Goal: Transaction & Acquisition: Purchase product/service

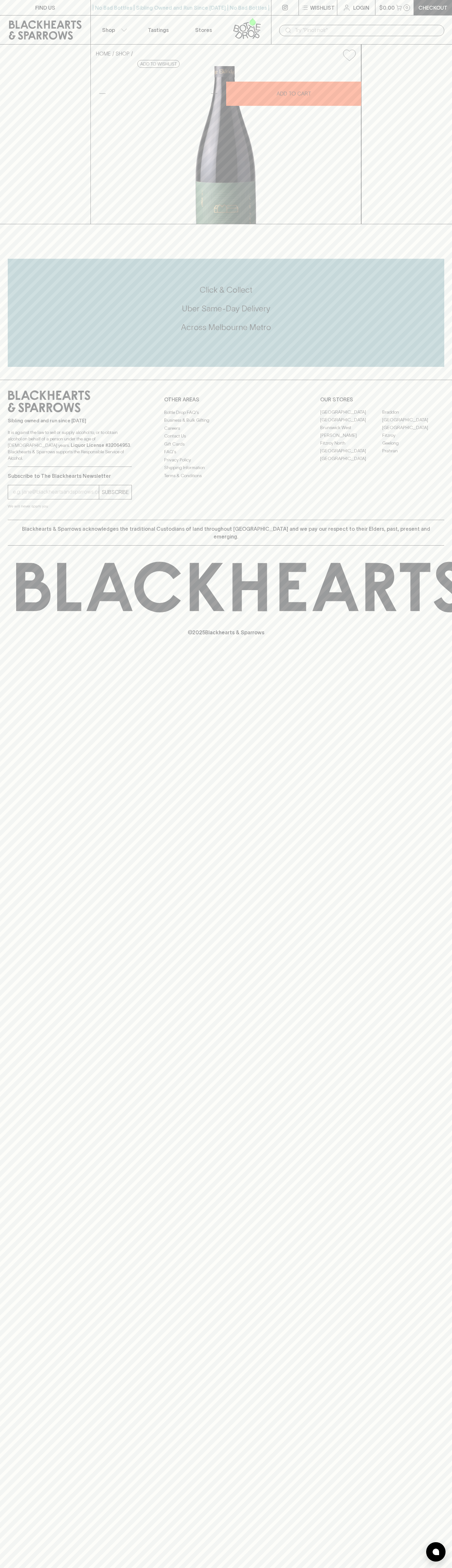
click at [239, 30] on icon at bounding box center [247, 28] width 37 height 21
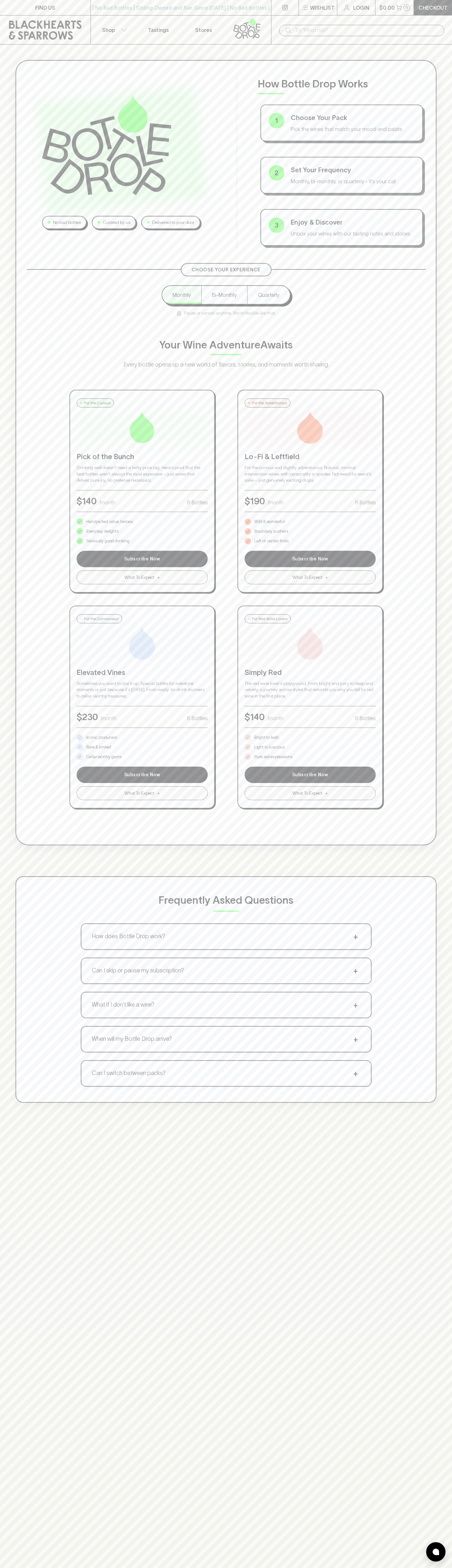
click at [443, 1479] on div "No bad bottles Curated by us Delivered to your door How Bottle Drop Works 1 Cho…" at bounding box center [226, 828] width 452 height 1568
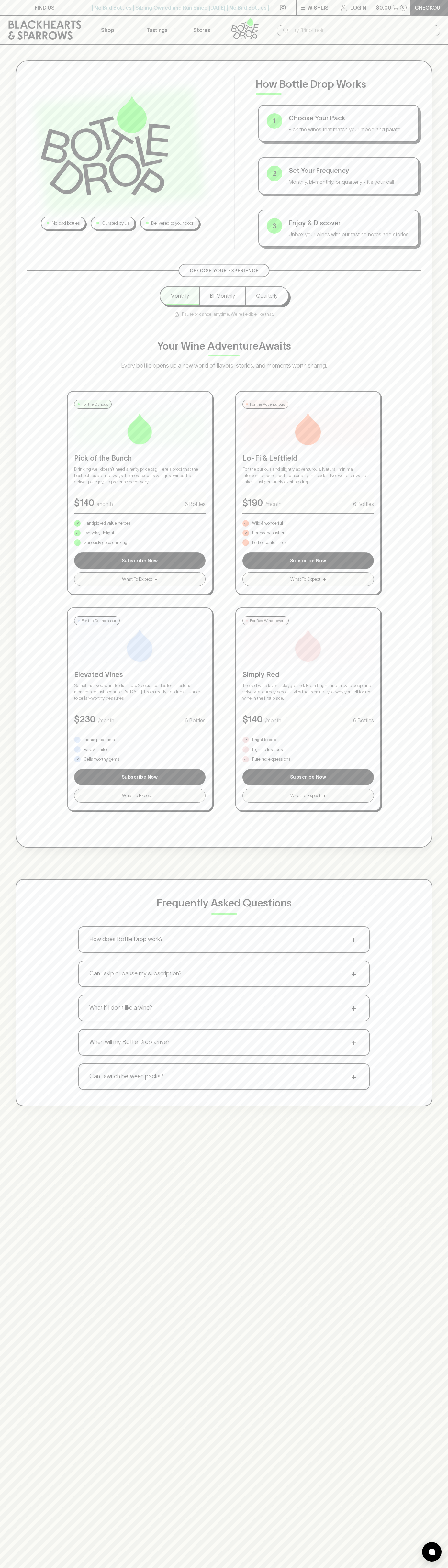
click at [422, 1572] on html "FIND US | No Bad Bottles | Sibling Owned and Run Since [DATE] | No Bad Bottles …" at bounding box center [224, 1014] width 448 height 2028
click at [23, 528] on div "No bad bottles Curated by us Delivered to your door How Bottle Drop Works 1 Cho…" at bounding box center [223, 454] width 417 height 788
